Goal: Find specific page/section: Find specific page/section

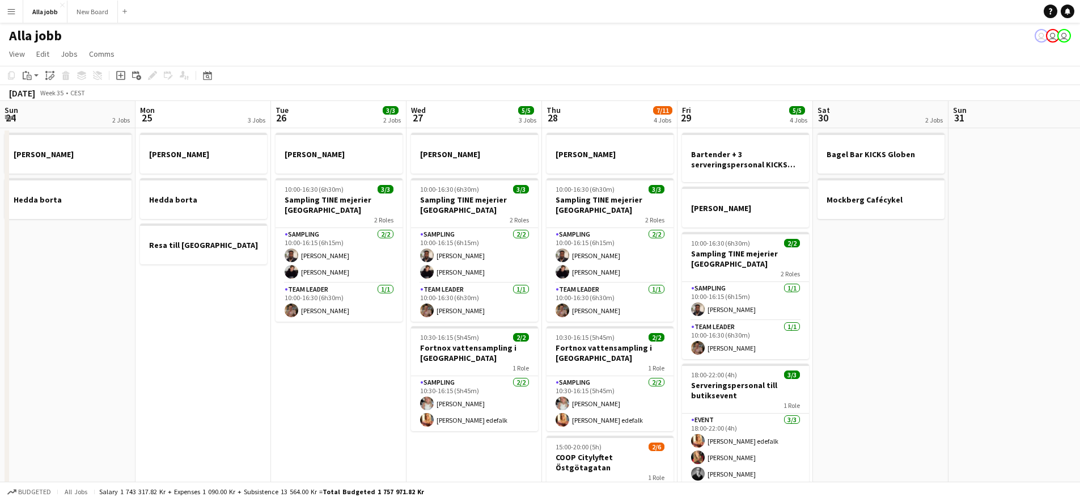
scroll to position [0, 290]
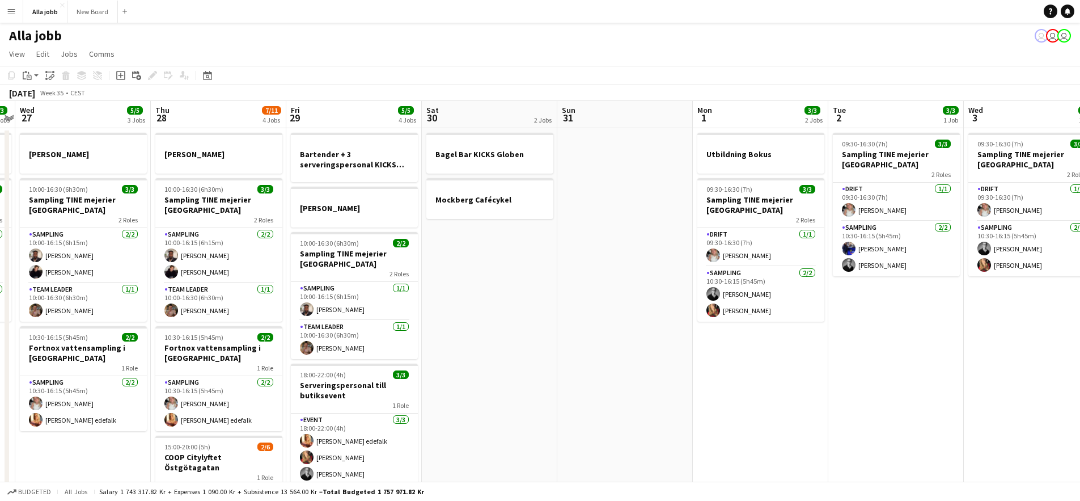
drag, startPoint x: 546, startPoint y: 285, endPoint x: 532, endPoint y: 285, distance: 14.2
click at [542, 285] on app-calendar-viewport "Sun 24 2 Jobs Mon 25 3 Jobs Tue 26 3/3 2 Jobs Wed 27 5/5 3 Jobs Thu 28 7/11 4 J…" at bounding box center [540, 364] width 1080 height 527
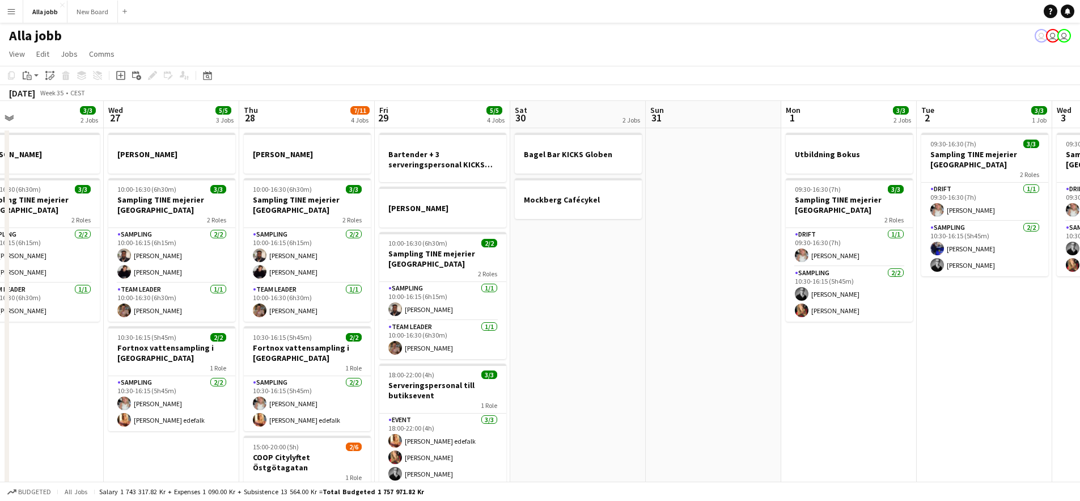
drag, startPoint x: 560, startPoint y: 294, endPoint x: 732, endPoint y: 305, distance: 171.6
click at [713, 304] on app-calendar-viewport "Sun 24 2 Jobs Mon 25 3 Jobs Tue 26 3/3 2 Jobs Wed 27 5/5 3 Jobs Thu 28 7/11 4 J…" at bounding box center [540, 364] width 1080 height 527
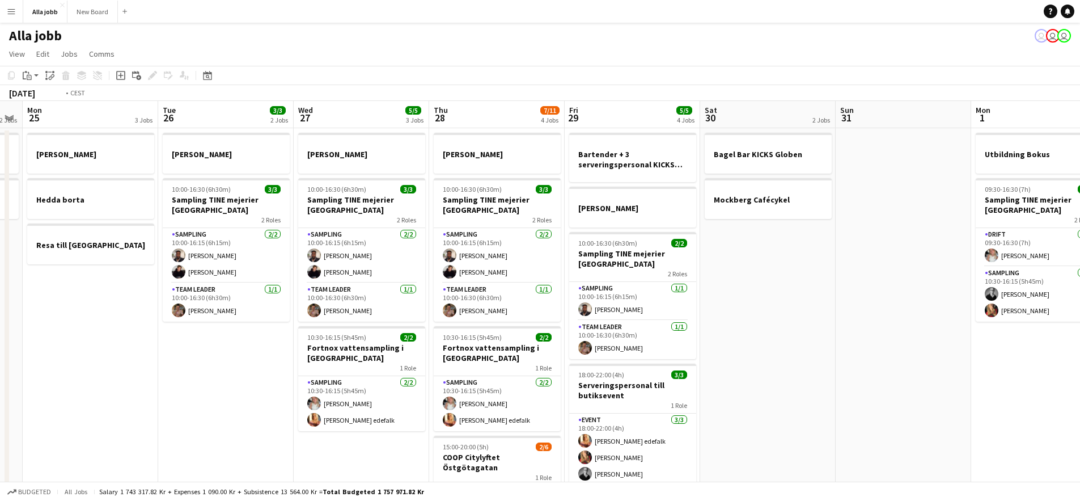
drag, startPoint x: 373, startPoint y: 302, endPoint x: 544, endPoint y: 308, distance: 171.4
click at [534, 308] on app-calendar-viewport "Sat 23 2/2 3 Jobs Sun 24 2 Jobs Mon 25 3 Jobs Tue 26 3/3 2 Jobs Wed 27 5/5 3 Jo…" at bounding box center [540, 364] width 1080 height 527
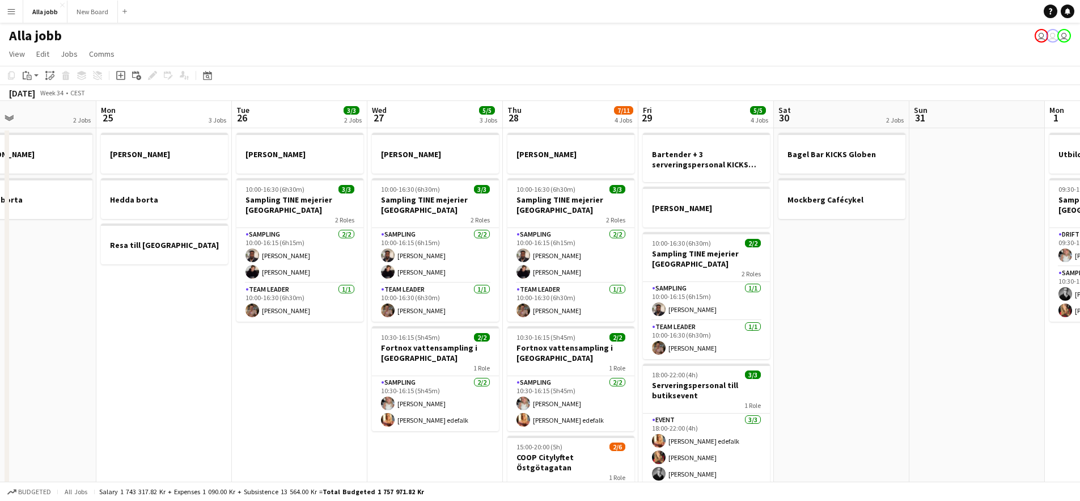
drag, startPoint x: 817, startPoint y: 386, endPoint x: 799, endPoint y: 388, distance: 18.3
click at [800, 388] on app-calendar-viewport "Fri 22 1 Job Sat 23 2/2 3 Jobs Sun 24 2 Jobs Mon 25 3 Jobs Tue 26 3/3 2 Jobs We…" at bounding box center [540, 364] width 1080 height 527
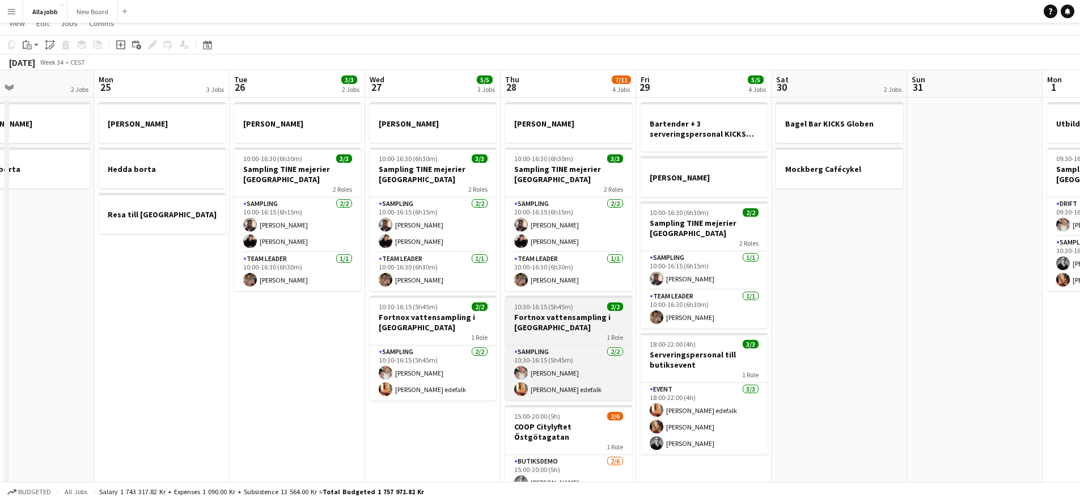
scroll to position [0, 0]
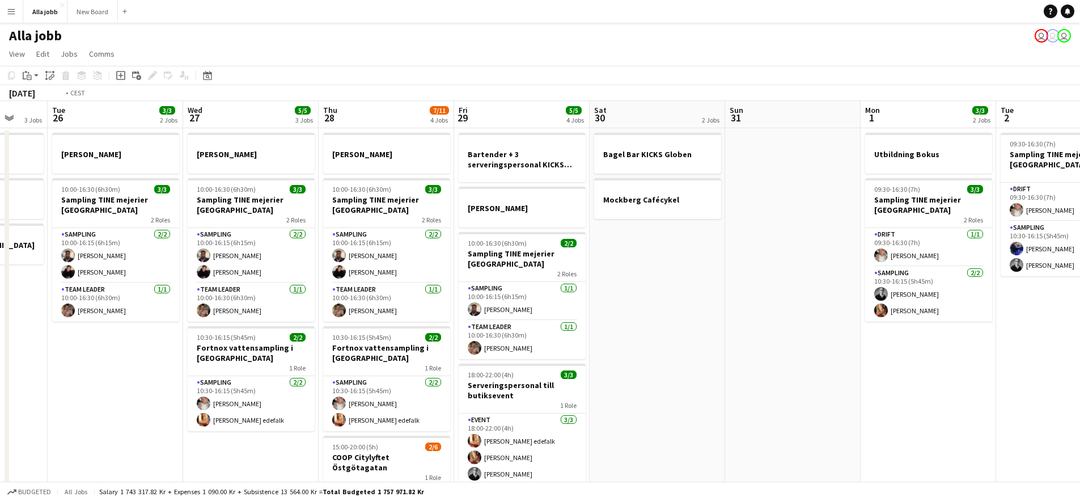
drag, startPoint x: 859, startPoint y: 299, endPoint x: 610, endPoint y: 310, distance: 249.2
click at [564, 313] on app-calendar-viewport "Fri 22 1 Job Sat 23 2/2 3 Jobs Sun 24 2 Jobs Mon 25 3 Jobs Tue 26 3/3 2 Jobs We…" at bounding box center [540, 364] width 1080 height 527
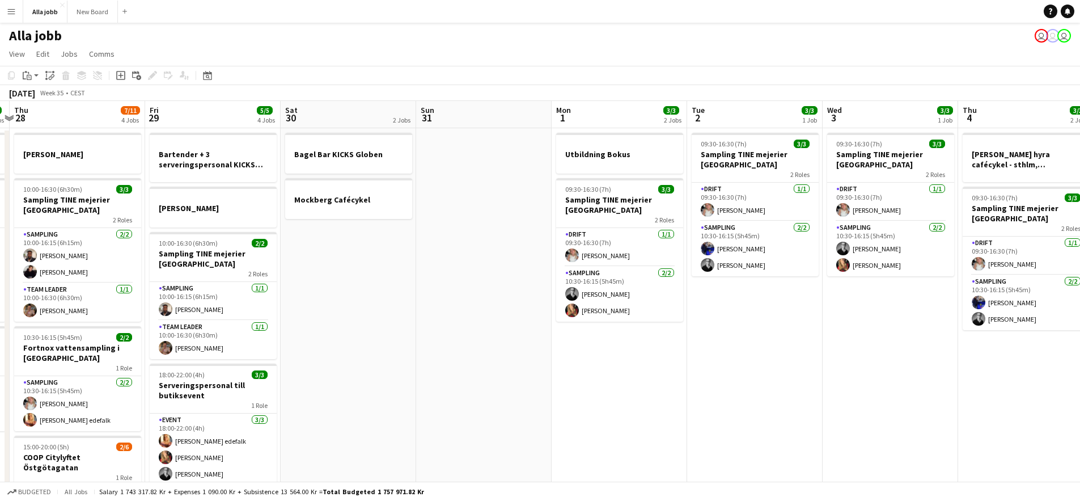
drag, startPoint x: 567, startPoint y: 327, endPoint x: 455, endPoint y: 333, distance: 112.5
click at [433, 333] on app-calendar-viewport "Mon 25 3 Jobs Tue 26 3/3 2 Jobs Wed 27 5/5 3 Jobs Thu 28 7/11 4 Jobs Fri 29 5/5…" at bounding box center [540, 364] width 1080 height 527
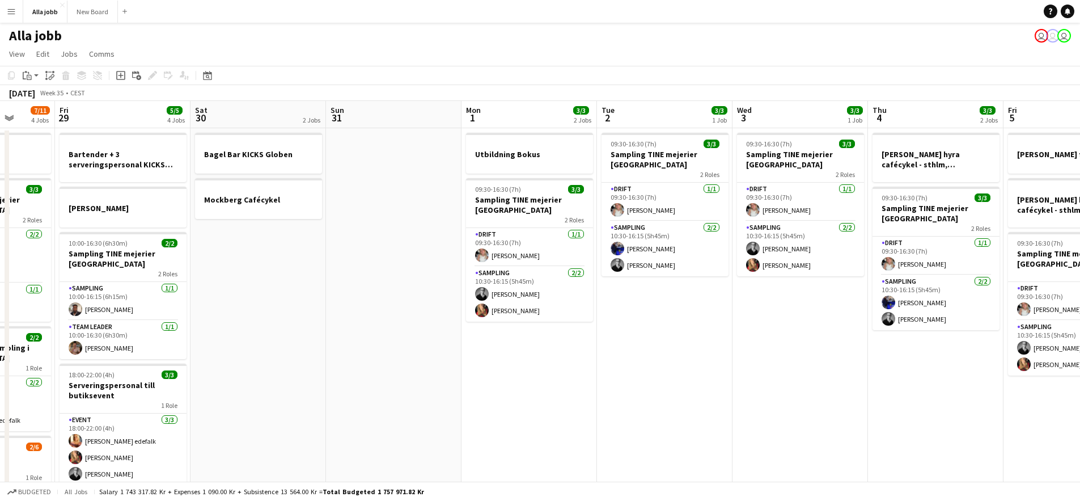
drag, startPoint x: 744, startPoint y: 361, endPoint x: 540, endPoint y: 357, distance: 203.6
click at [540, 357] on app-calendar-viewport "Tue 26 3/3 2 Jobs Wed 27 5/5 3 Jobs Thu 28 7/11 4 Jobs Fri 29 5/5 4 Jobs Sat 30…" at bounding box center [540, 364] width 1080 height 527
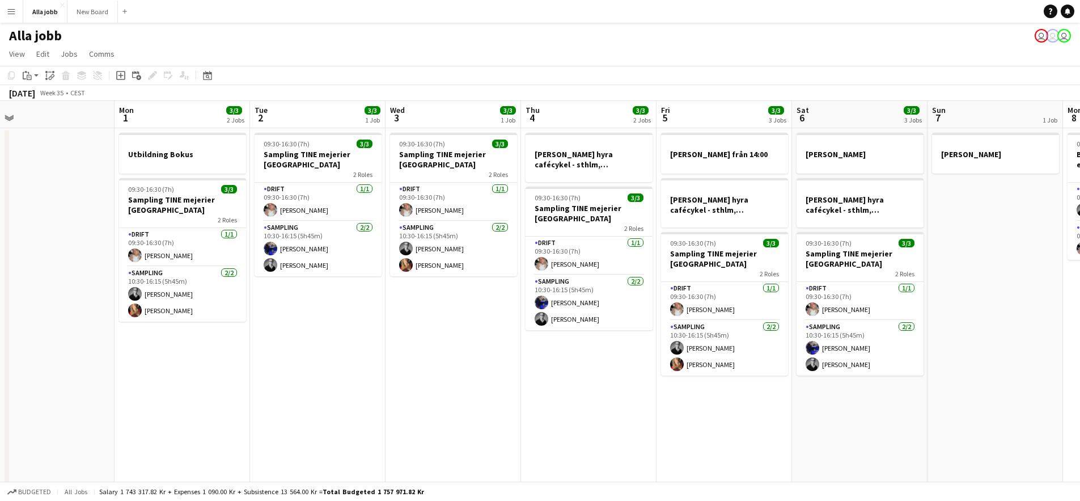
scroll to position [0, 339]
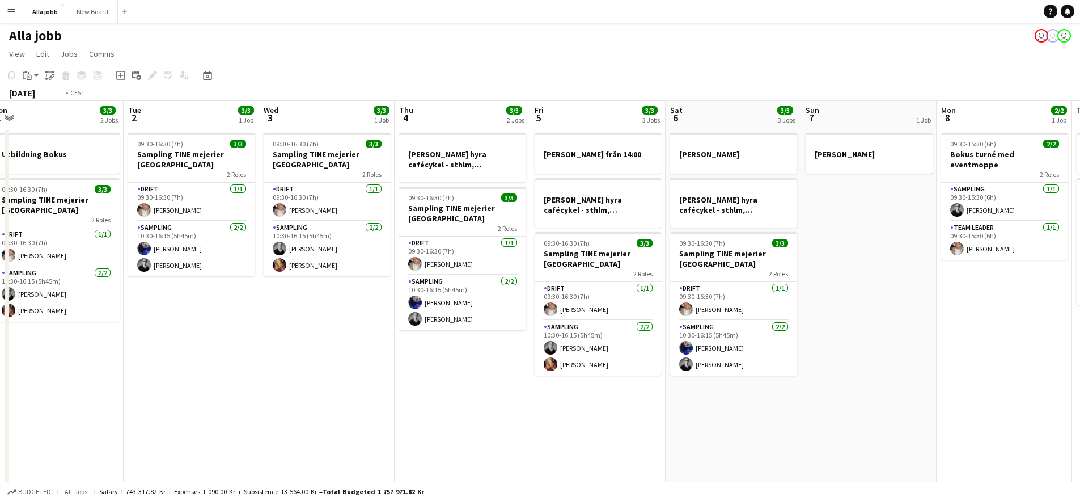
drag, startPoint x: 697, startPoint y: 362, endPoint x: 419, endPoint y: 351, distance: 278.7
click at [420, 352] on app-calendar-viewport "Fri 29 5/5 4 Jobs Sat 30 2 Jobs Sun 31 Mon 1 3/3 2 Jobs Tue 2 3/3 1 Job Wed 3 3…" at bounding box center [540, 364] width 1080 height 527
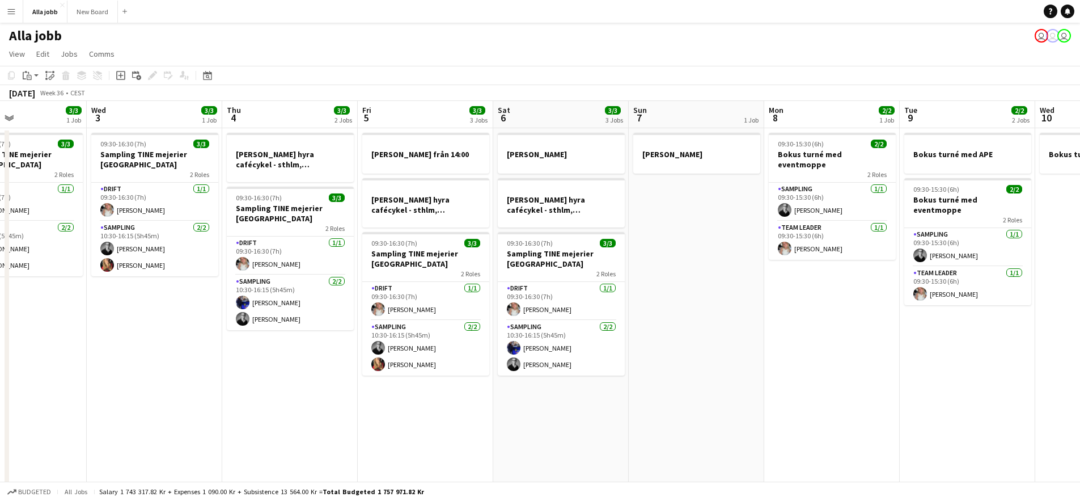
scroll to position [0, 320]
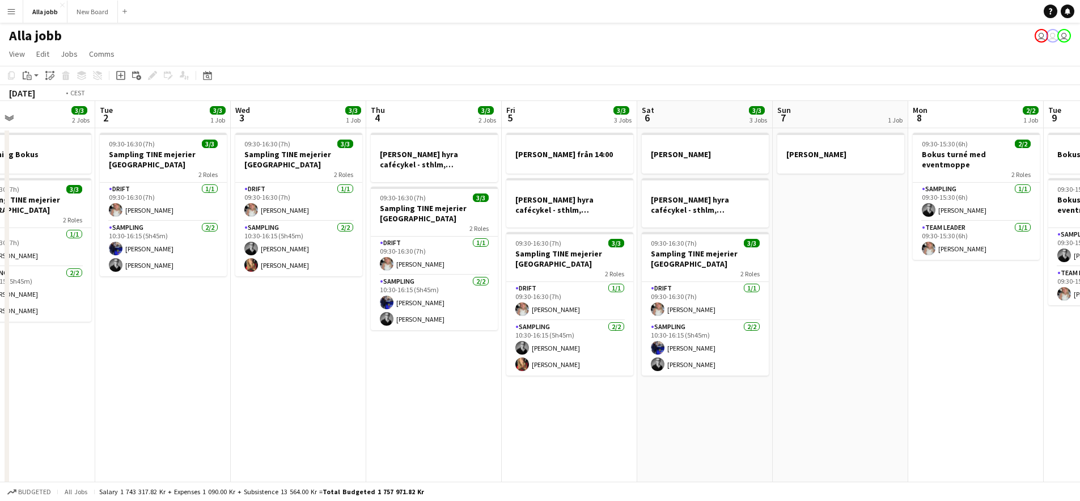
drag, startPoint x: 616, startPoint y: 311, endPoint x: 414, endPoint y: 323, distance: 202.8
click at [616, 311] on app-calendar-viewport "Sat 30 2 Jobs Sun 31 Mon 1 3/3 2 Jobs Tue 2 3/3 1 Job Wed 3 3/3 1 Job Thu 4 3/3…" at bounding box center [540, 364] width 1080 height 527
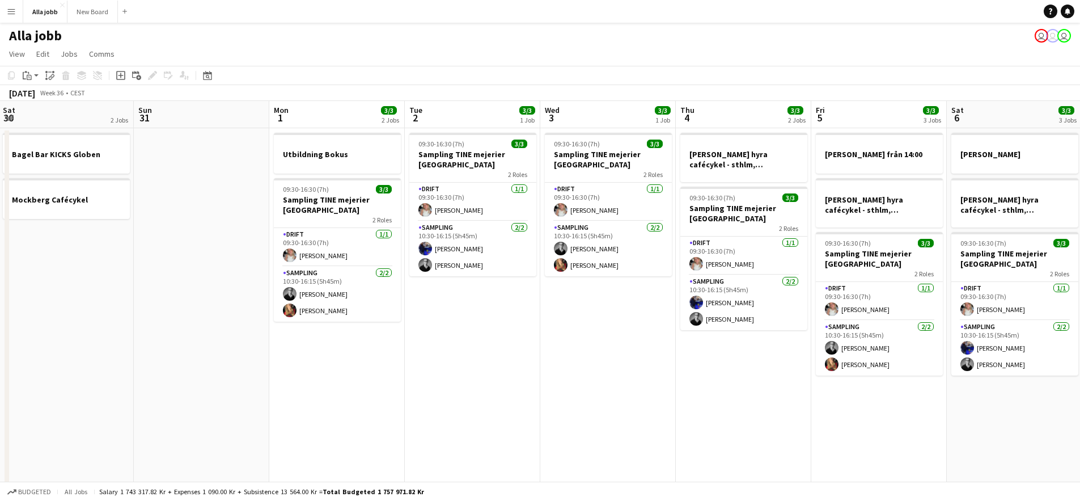
drag, startPoint x: 406, startPoint y: 324, endPoint x: 611, endPoint y: 321, distance: 205.9
click at [621, 323] on app-calendar-viewport "Thu 28 7/11 4 Jobs Fri 29 5/5 4 Jobs Sat 30 2 Jobs Sun 31 Mon 1 3/3 2 Jobs Tue …" at bounding box center [540, 364] width 1080 height 527
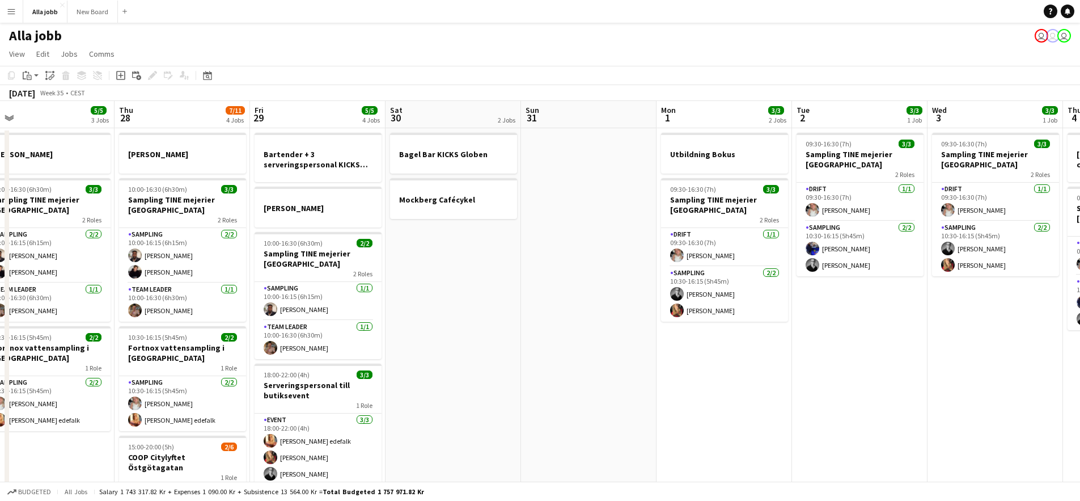
drag, startPoint x: 521, startPoint y: 323, endPoint x: 651, endPoint y: 335, distance: 129.9
click at [651, 335] on app-calendar-viewport "Mon 25 3 Jobs Tue 26 3/3 2 Jobs Wed 27 5/5 3 Jobs Thu 28 7/11 4 Jobs Fri 29 5/5…" at bounding box center [540, 364] width 1080 height 527
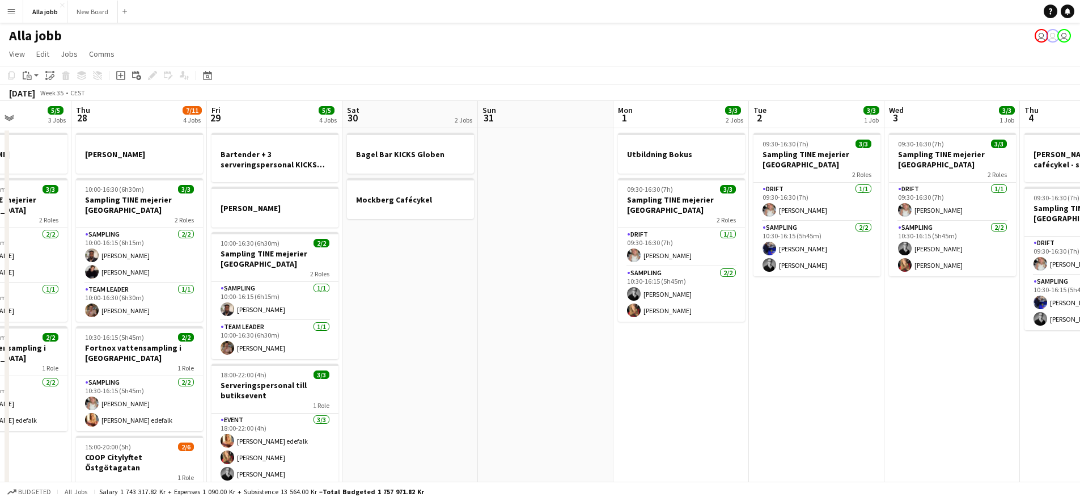
drag, startPoint x: 586, startPoint y: 329, endPoint x: 644, endPoint y: 326, distance: 58.5
click at [651, 326] on app-calendar-viewport "Mon 25 3 Jobs Tue 26 3/3 2 Jobs Wed 27 5/5 3 Jobs Thu 28 7/11 4 Jobs Fri 29 5/5…" at bounding box center [540, 364] width 1080 height 527
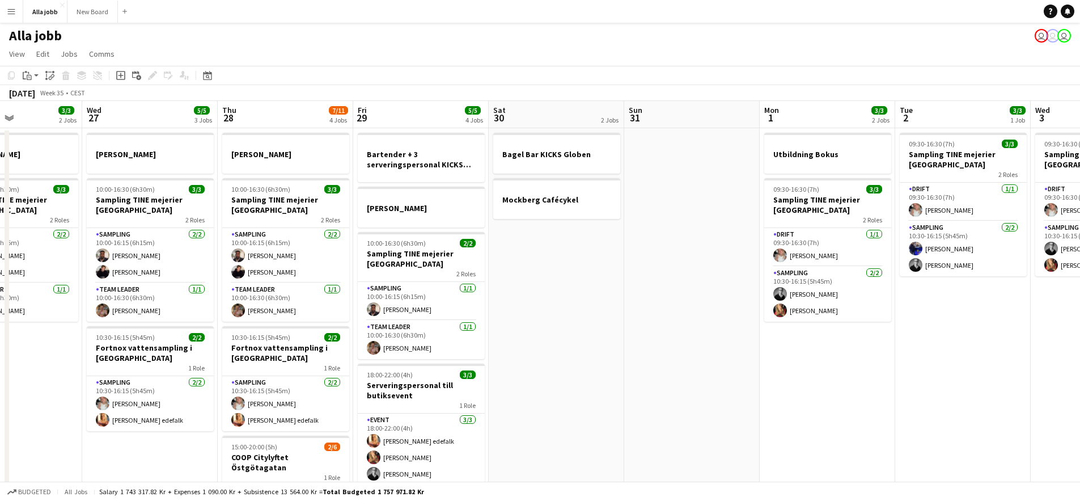
drag, startPoint x: 657, startPoint y: 323, endPoint x: 406, endPoint y: 327, distance: 250.7
click at [406, 330] on app-calendar-viewport "Sun 24 2 Jobs Mon 25 3 Jobs Tue 26 3/3 2 Jobs Wed 27 5/5 3 Jobs Thu 28 7/11 4 J…" at bounding box center [540, 364] width 1080 height 527
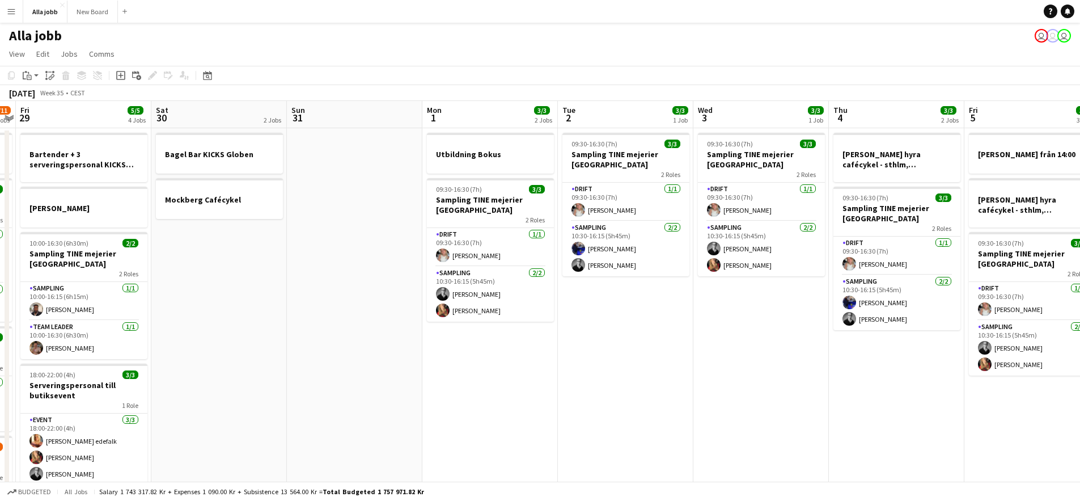
drag, startPoint x: 741, startPoint y: 331, endPoint x: 503, endPoint y: 335, distance: 238.2
click at [499, 335] on app-calendar-viewport "Tue 26 3/3 2 Jobs Wed 27 5/5 3 Jobs Thu 28 7/11 4 Jobs Fri 29 5/5 4 Jobs Sat 30…" at bounding box center [540, 364] width 1080 height 527
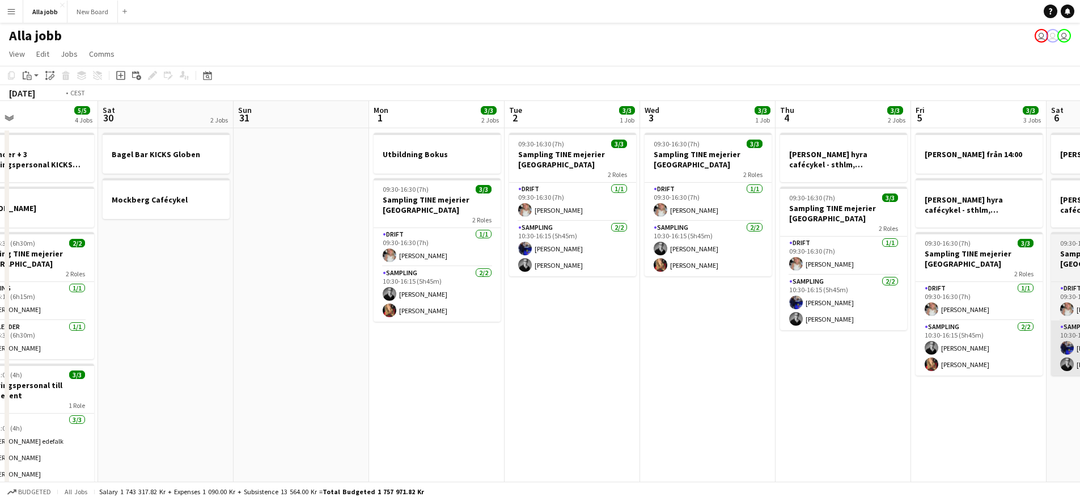
drag, startPoint x: 837, startPoint y: 356, endPoint x: 590, endPoint y: 362, distance: 247.4
click at [501, 353] on app-calendar-viewport "Wed 27 5/5 3 Jobs Thu 28 7/11 4 Jobs Fri 29 5/5 4 Jobs Sat 30 2 Jobs Sun 31 Mon…" at bounding box center [540, 364] width 1080 height 527
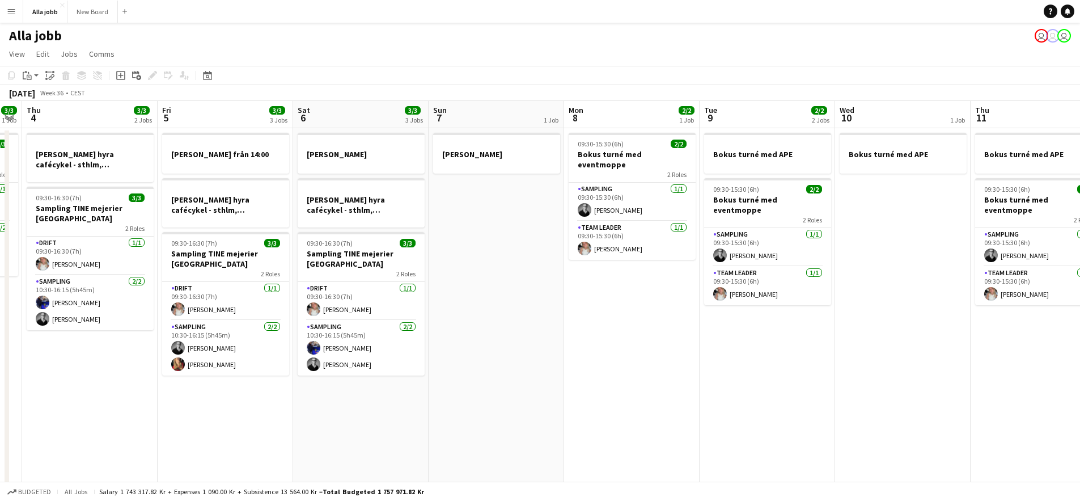
drag, startPoint x: 529, startPoint y: 366, endPoint x: 762, endPoint y: 377, distance: 233.3
click at [497, 362] on app-calendar-viewport "Mon 1 3/3 2 Jobs Tue 2 3/3 1 Job Wed 3 3/3 1 Job Thu 4 3/3 2 Jobs Fri 5 3/3 3 J…" at bounding box center [540, 364] width 1080 height 527
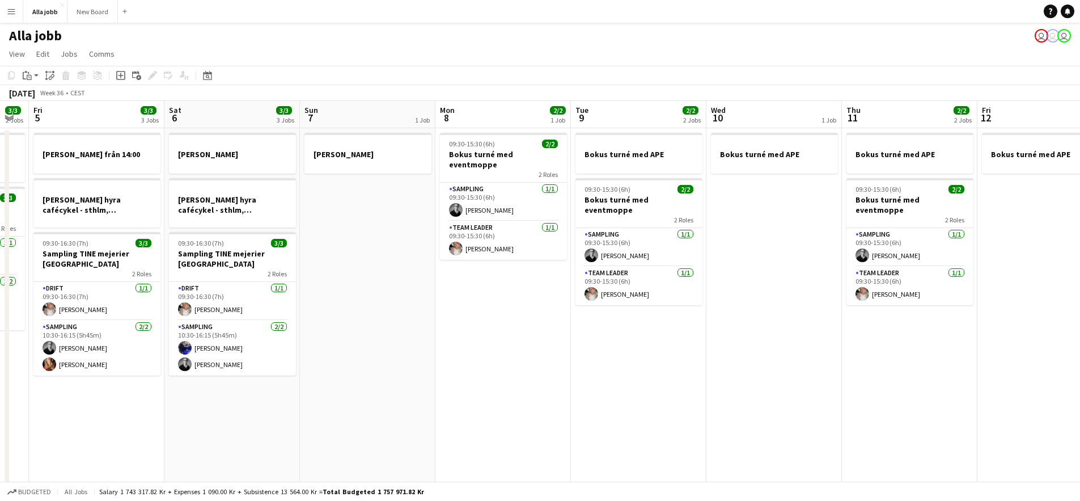
drag, startPoint x: 717, startPoint y: 382, endPoint x: 526, endPoint y: 378, distance: 191.7
click at [439, 377] on app-calendar-viewport "Tue 2 3/3 1 Job Wed 3 3/3 1 Job Thu 4 3/3 2 Jobs Fri 5 3/3 3 Jobs Sat 6 3/3 3 J…" at bounding box center [540, 364] width 1080 height 527
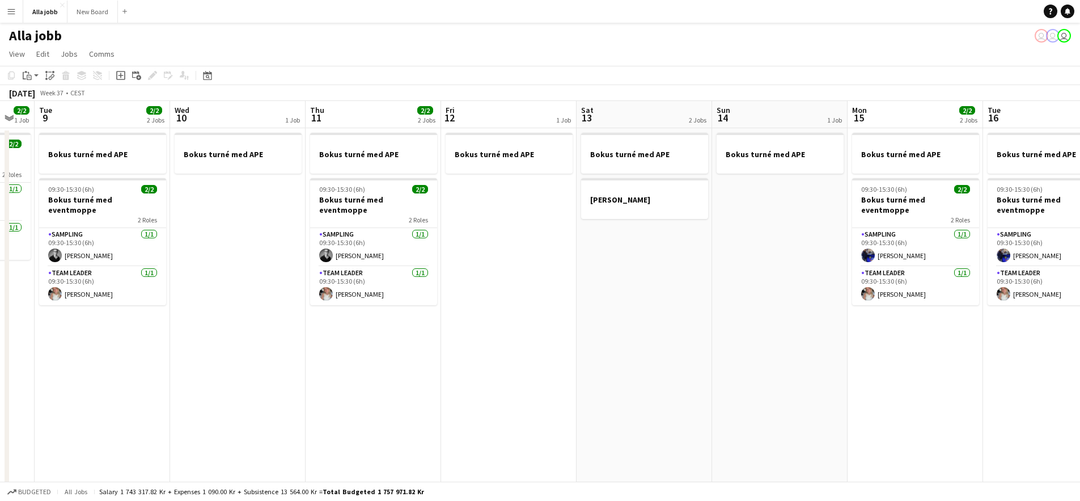
scroll to position [0, 378]
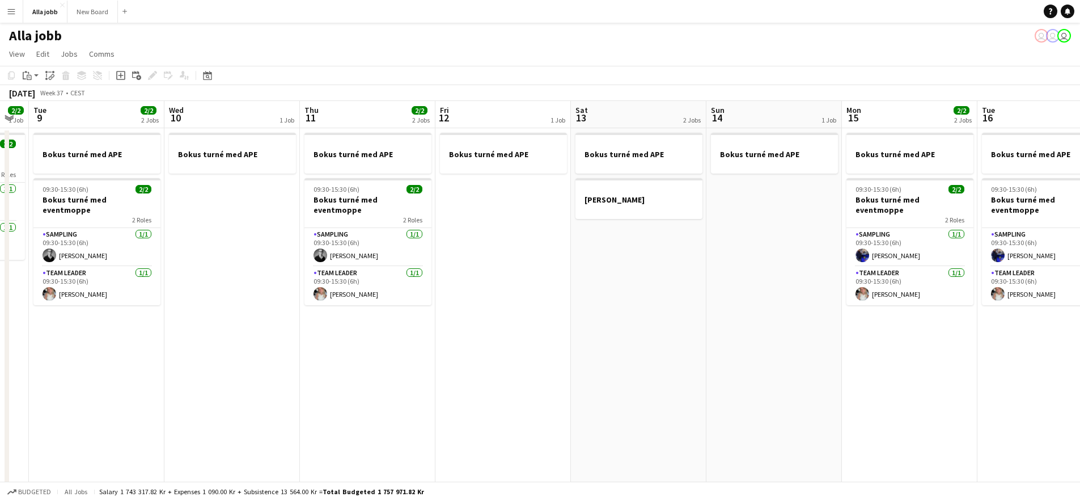
drag, startPoint x: 797, startPoint y: 375, endPoint x: 586, endPoint y: 375, distance: 211.0
click at [586, 375] on app-calendar-viewport "Sat 6 3/3 3 Jobs Sun 7 1 Job Mon 8 2/2 1 Job Tue 9 2/2 2 Jobs Wed 10 1 Job Thu …" at bounding box center [540, 364] width 1080 height 527
